Goal: Information Seeking & Learning: Learn about a topic

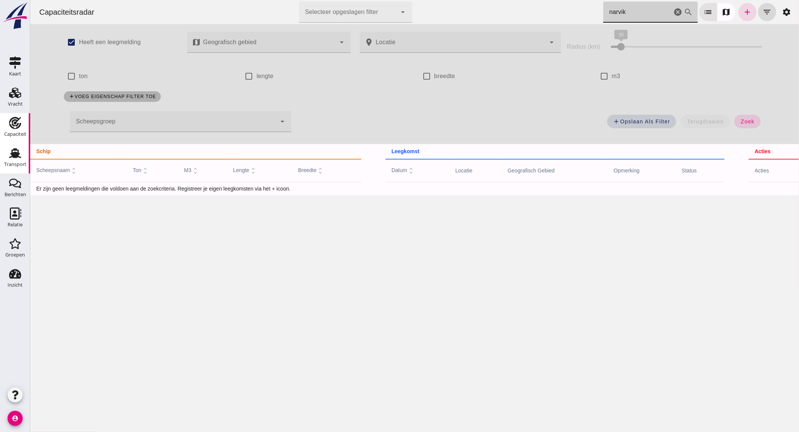
click at [12, 154] on use at bounding box center [15, 153] width 12 height 10
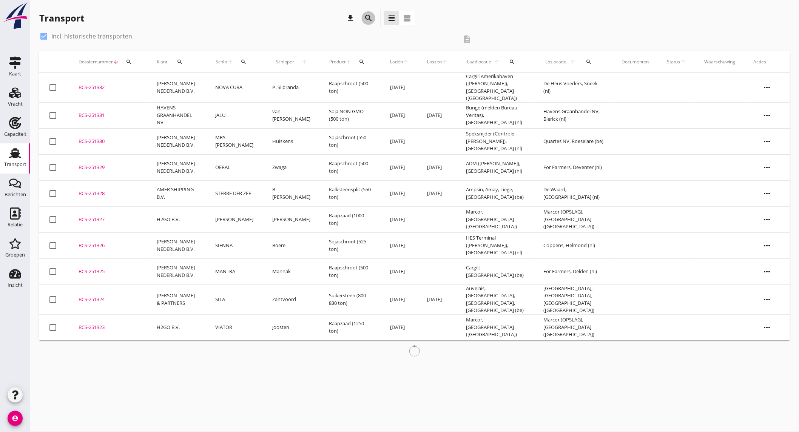
click at [365, 16] on icon "search" at bounding box center [368, 18] width 9 height 9
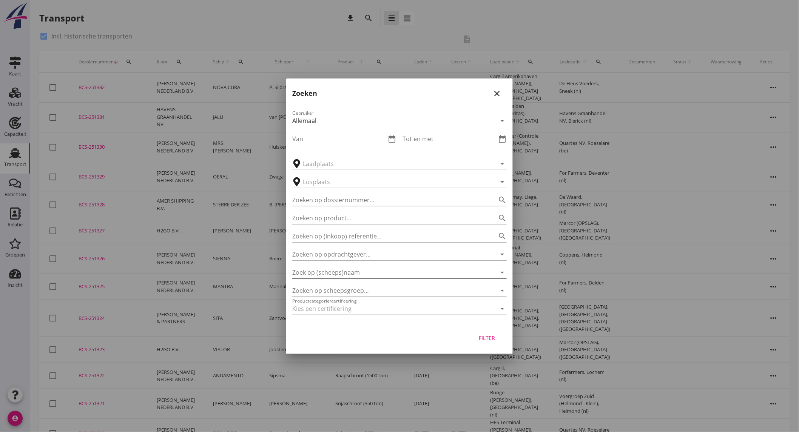
click at [363, 272] on input "Zoek op (scheeps)naam" at bounding box center [388, 273] width 193 height 12
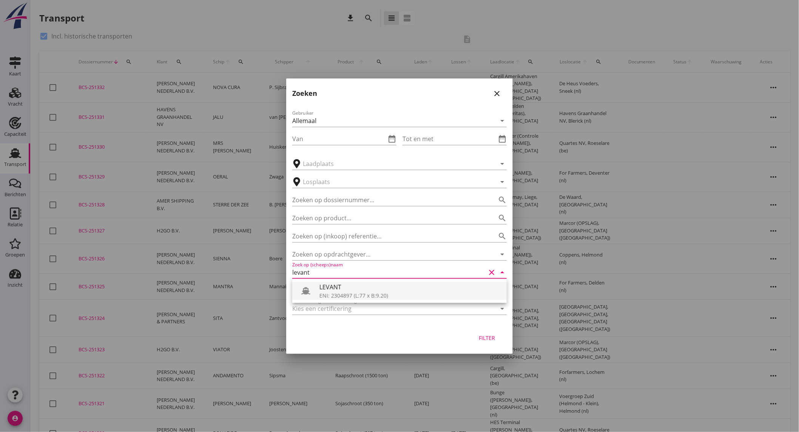
click at [355, 289] on div "LEVANT" at bounding box center [410, 287] width 181 height 9
click at [487, 335] on div "Filter" at bounding box center [487, 338] width 21 height 8
type input "LEVANT"
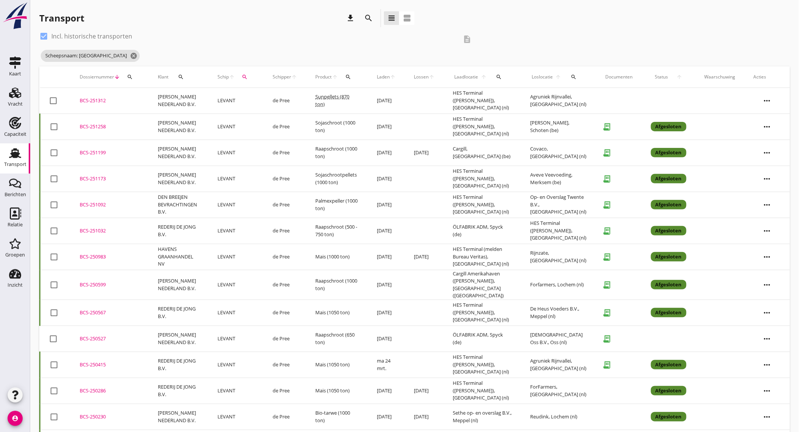
click at [183, 96] on td "[PERSON_NAME] NEDERLAND B.V." at bounding box center [179, 101] width 60 height 26
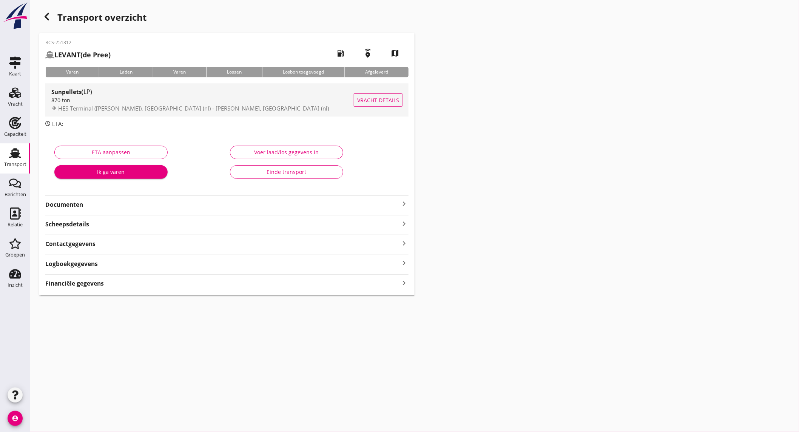
click at [174, 102] on div "870 ton" at bounding box center [202, 100] width 303 height 8
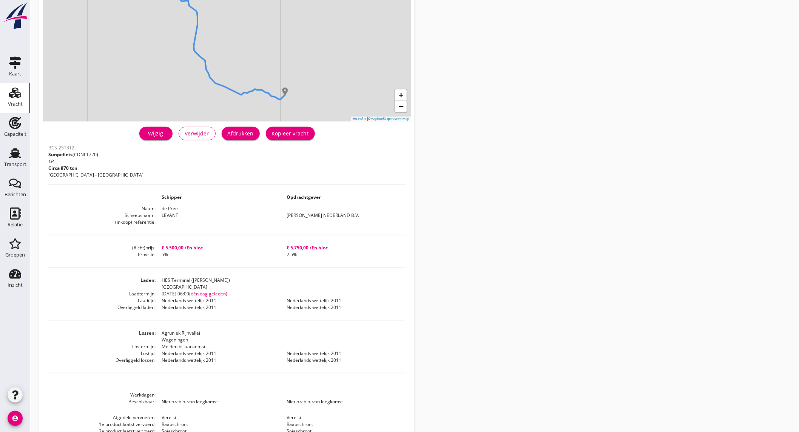
scroll to position [126, 0]
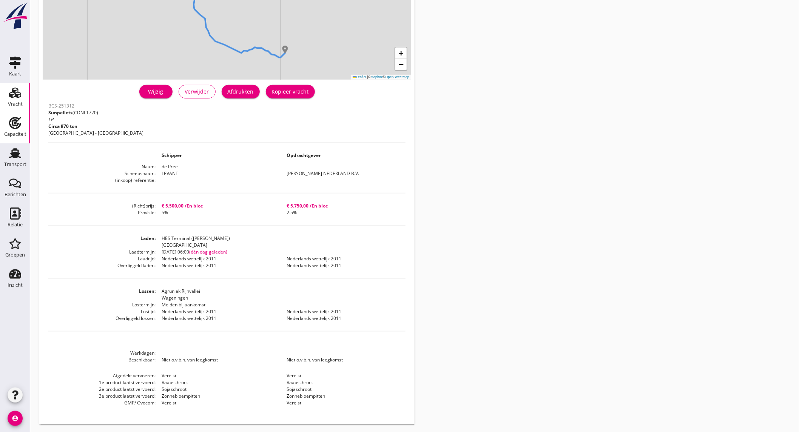
click at [25, 123] on link "Capaciteit Capaciteit" at bounding box center [15, 128] width 30 height 30
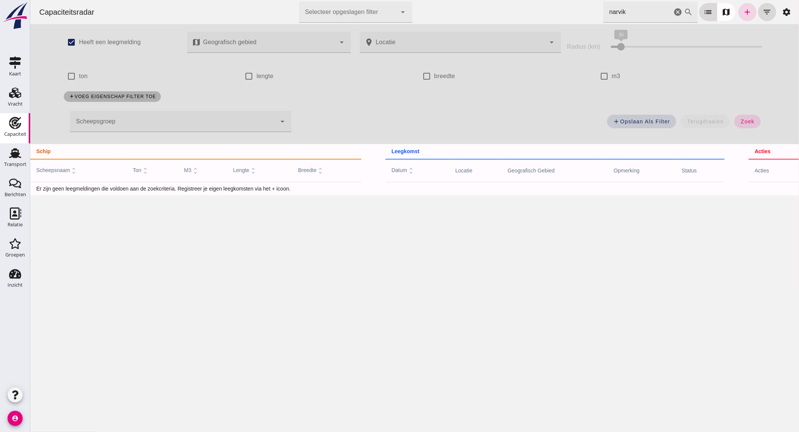
checkbox input "true"
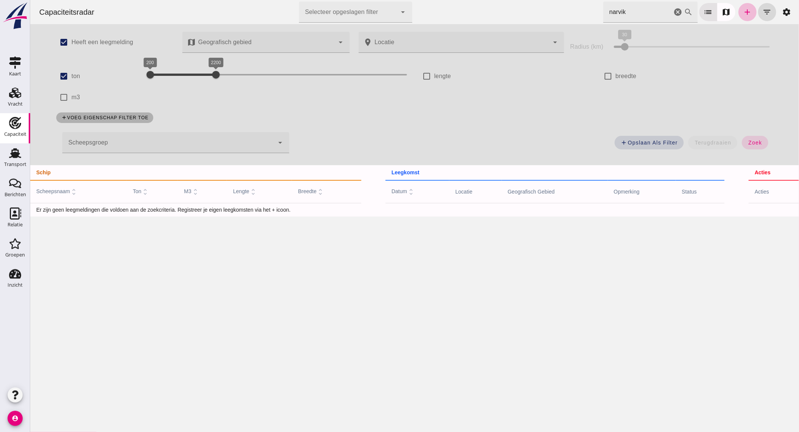
click at [673, 12] on icon "cancel" at bounding box center [677, 12] width 9 height 9
click at [173, 80] on div "200 2200 200 2200" at bounding box center [278, 75] width 257 height 12
click at [167, 76] on div "200 2200 200 2200" at bounding box center [278, 75] width 257 height 12
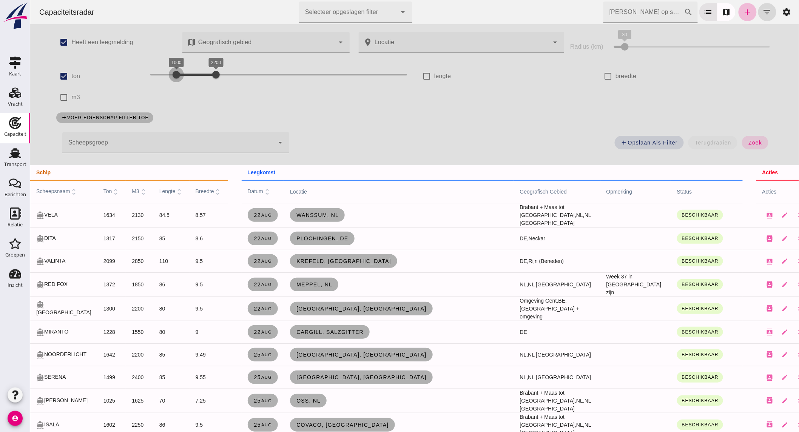
drag, startPoint x: 165, startPoint y: 75, endPoint x: 171, endPoint y: 76, distance: 6.5
click at [171, 76] on div at bounding box center [175, 74] width 15 height 15
drag, startPoint x: 210, startPoint y: 74, endPoint x: 189, endPoint y: 74, distance: 20.8
click at [189, 74] on div at bounding box center [195, 74] width 15 height 15
click at [749, 144] on span "zoek" at bounding box center [755, 143] width 14 height 6
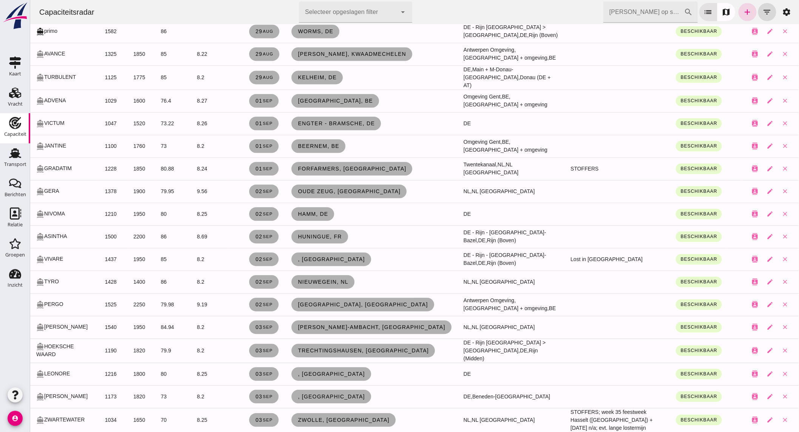
scroll to position [642, 0]
